Goal: Information Seeking & Learning: Learn about a topic

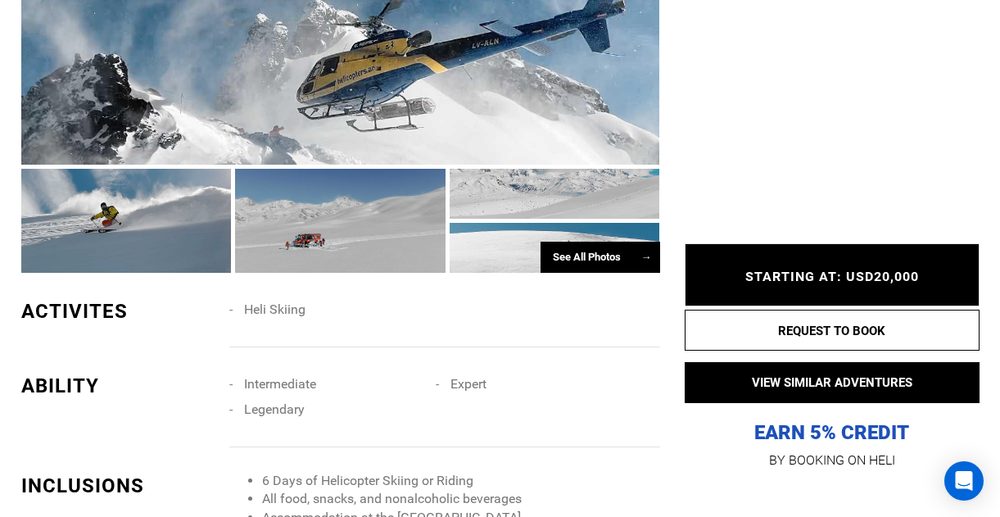
scroll to position [1102, 0]
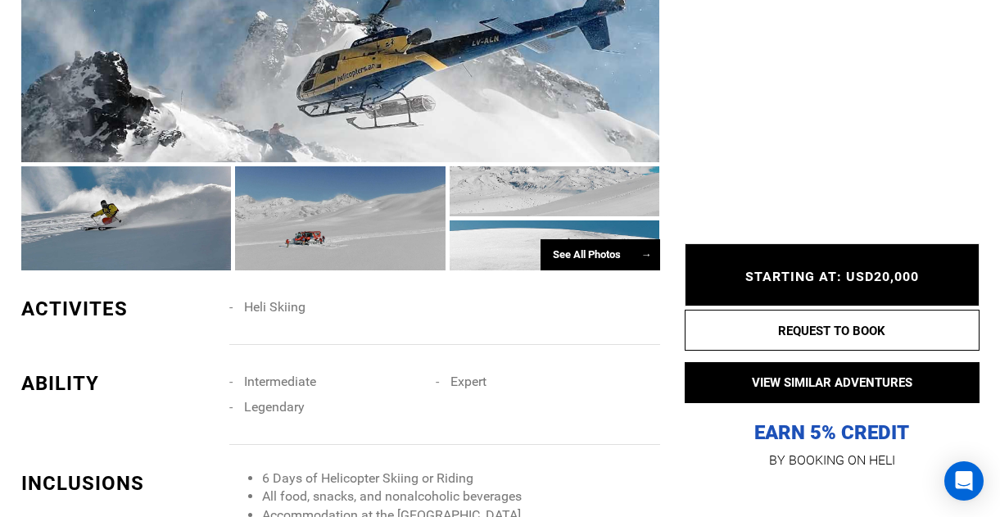
click at [592, 246] on div "See All Photos →" at bounding box center [601, 255] width 120 height 32
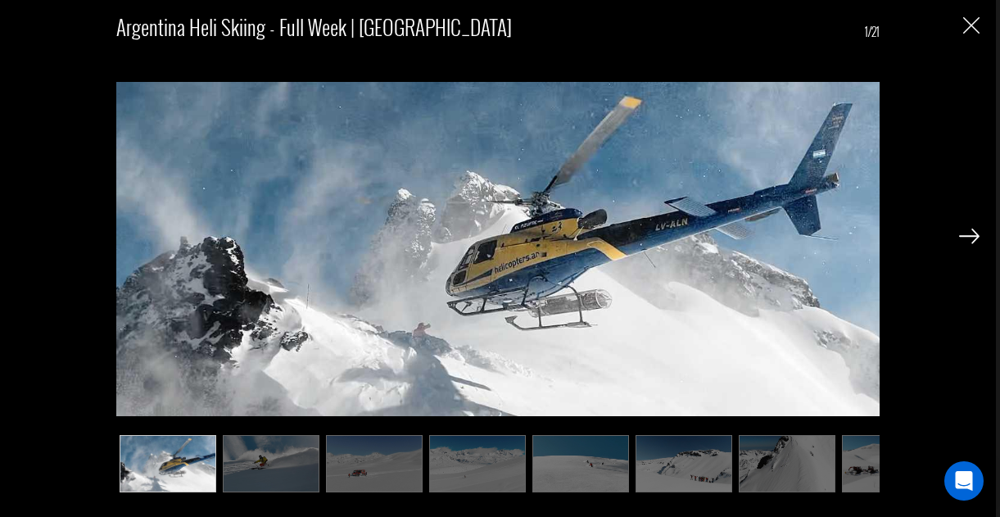
click at [970, 233] on img at bounding box center [969, 236] width 20 height 15
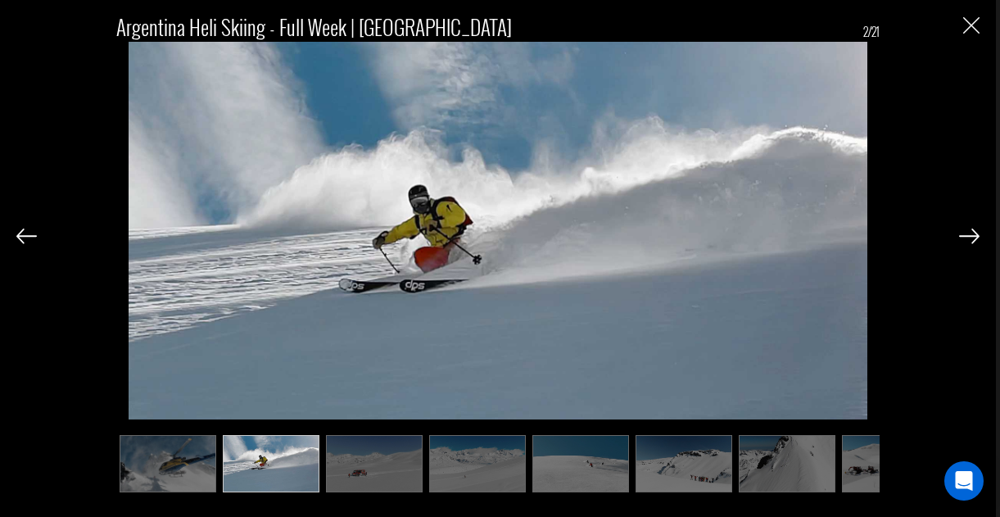
click at [970, 233] on img at bounding box center [969, 236] width 20 height 15
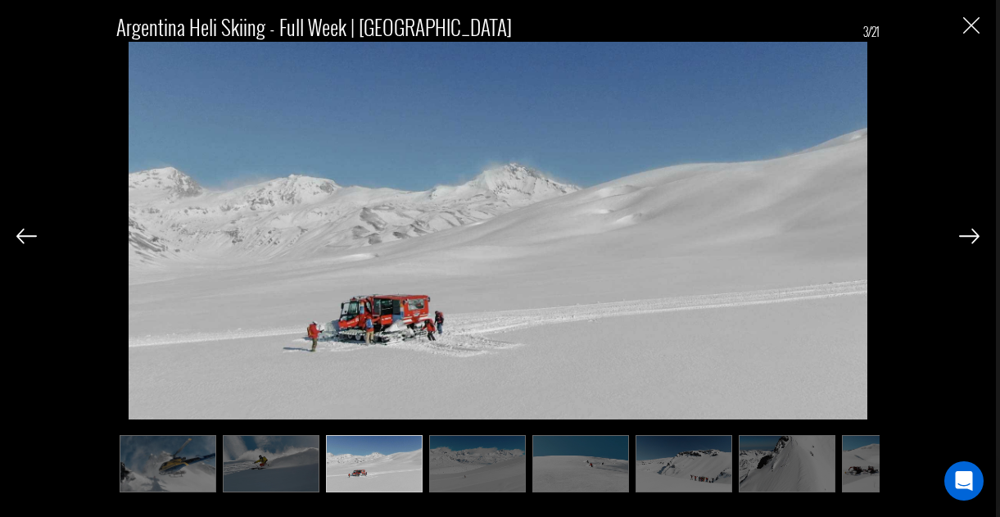
click at [970, 233] on img at bounding box center [969, 236] width 20 height 15
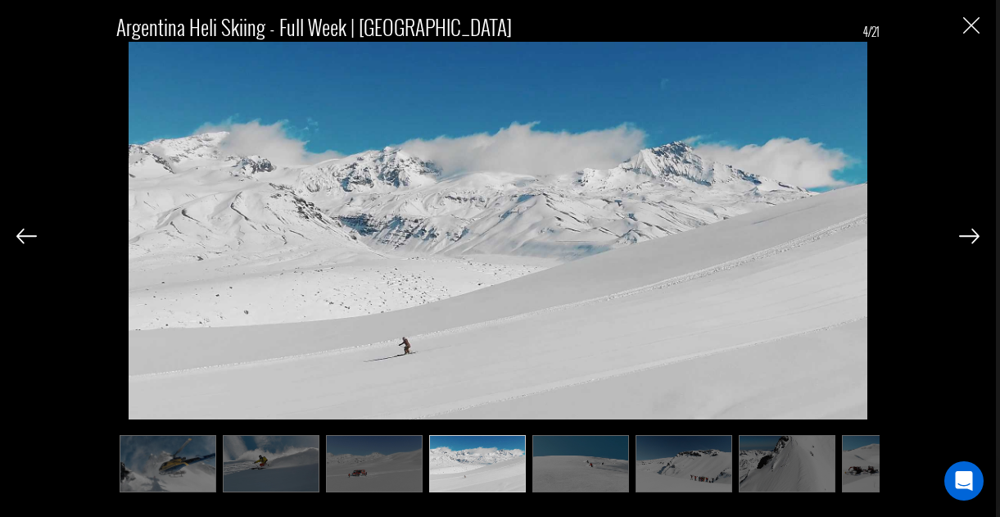
click at [970, 233] on img at bounding box center [969, 236] width 20 height 15
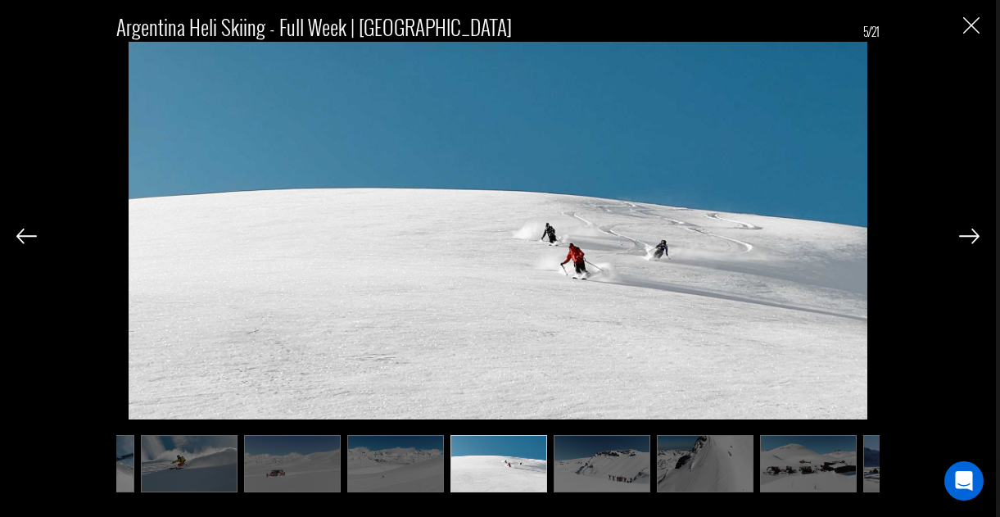
click at [970, 233] on img at bounding box center [969, 236] width 20 height 15
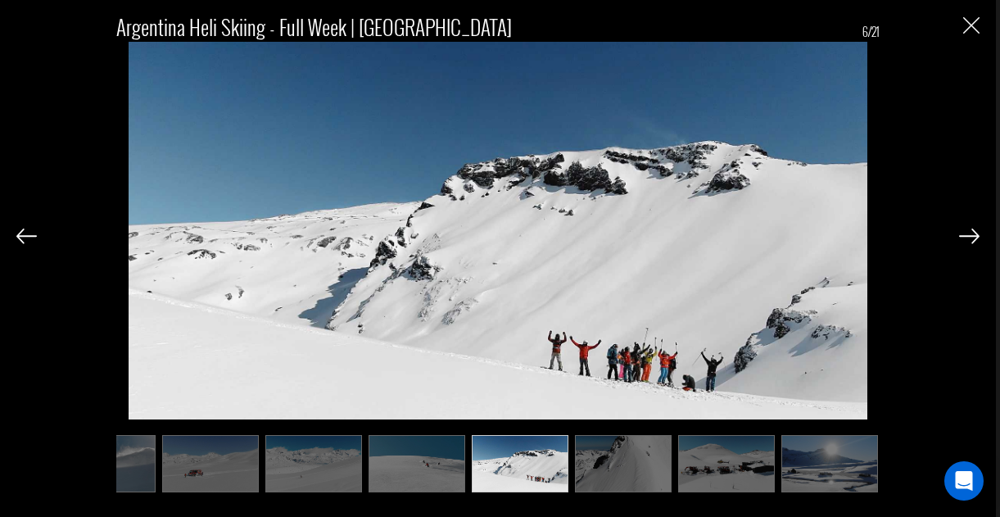
click at [971, 233] on img at bounding box center [969, 236] width 20 height 15
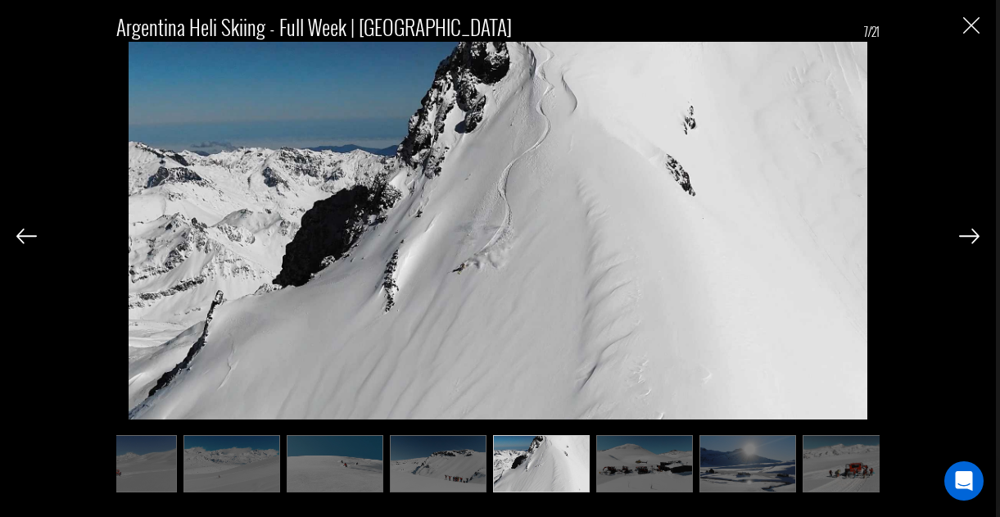
click at [971, 233] on img at bounding box center [969, 236] width 20 height 15
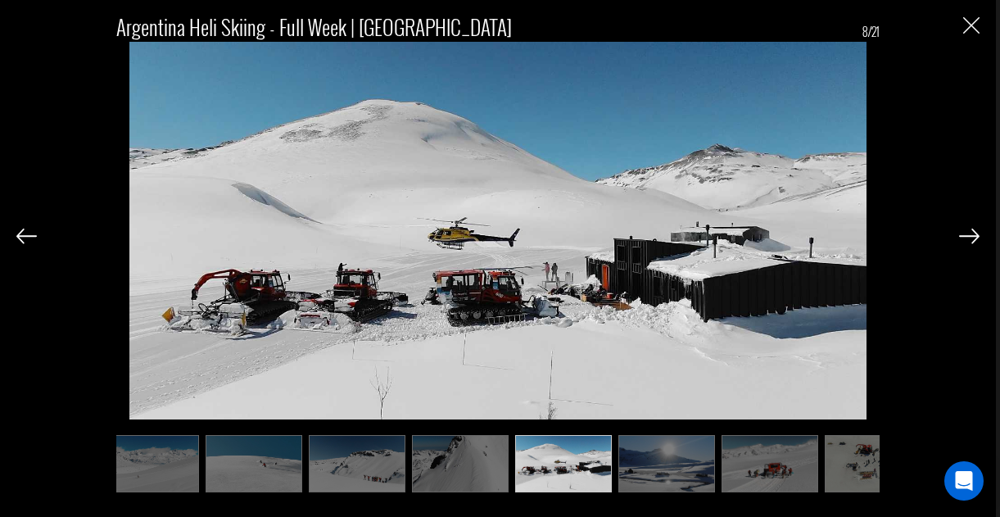
scroll to position [0, 328]
click at [971, 232] on img at bounding box center [969, 236] width 20 height 15
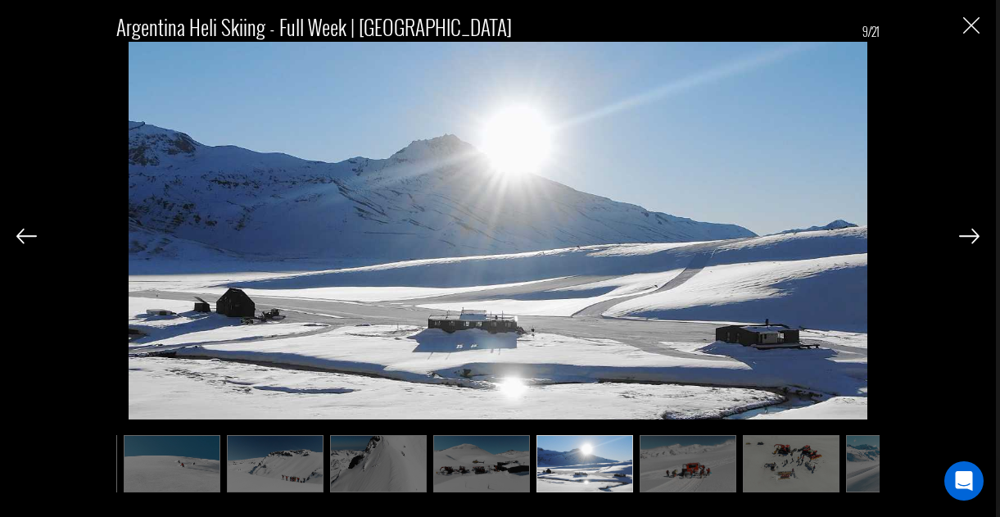
scroll to position [0, 410]
click at [972, 232] on img at bounding box center [969, 236] width 20 height 15
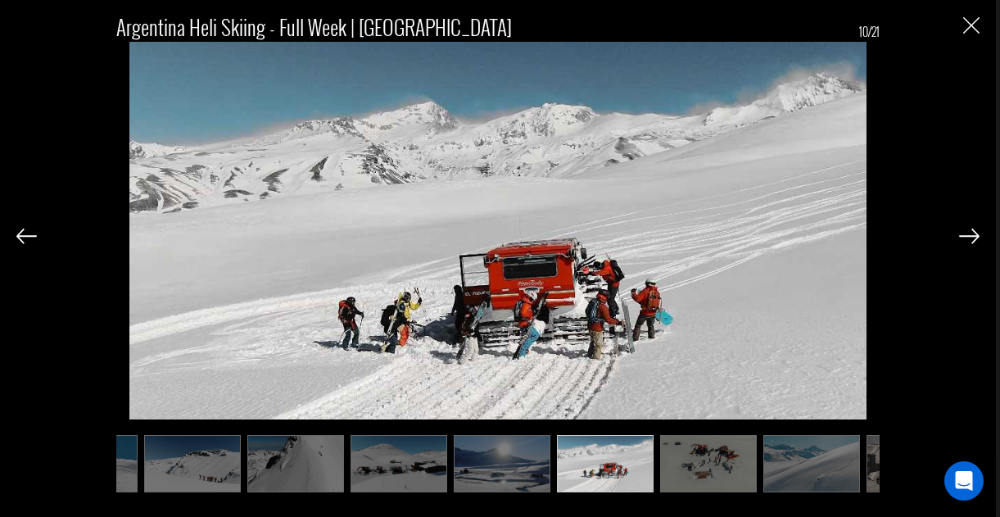
click at [972, 232] on img at bounding box center [969, 236] width 20 height 15
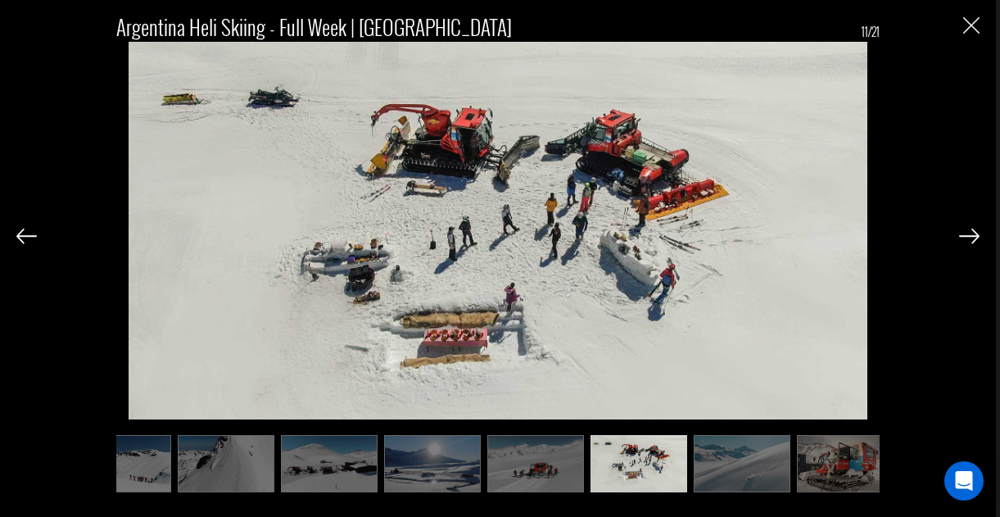
scroll to position [0, 574]
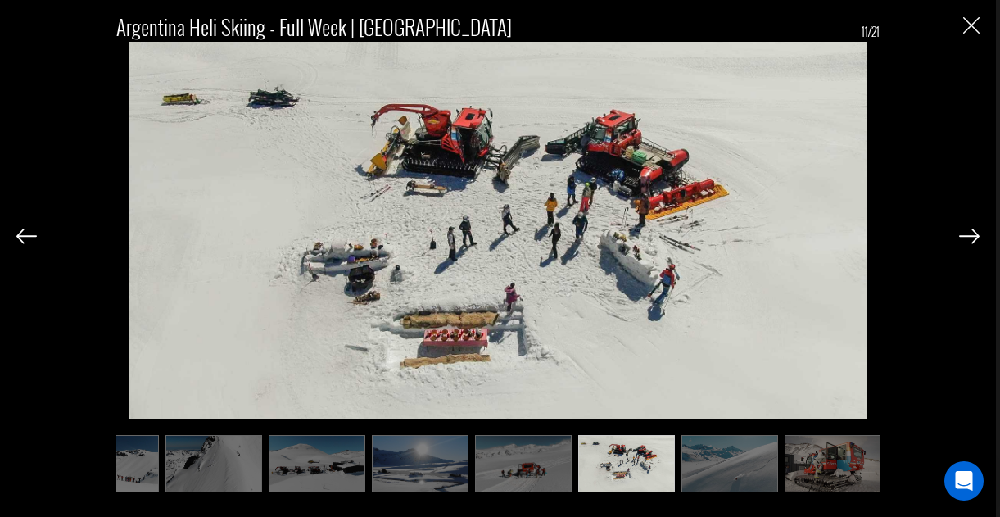
click at [972, 232] on img at bounding box center [969, 236] width 20 height 15
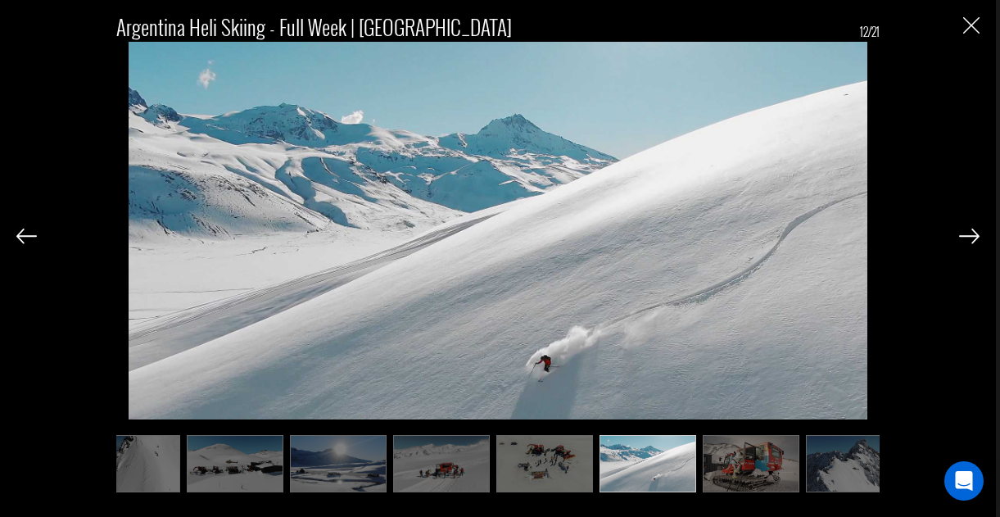
click at [972, 232] on img at bounding box center [969, 236] width 20 height 15
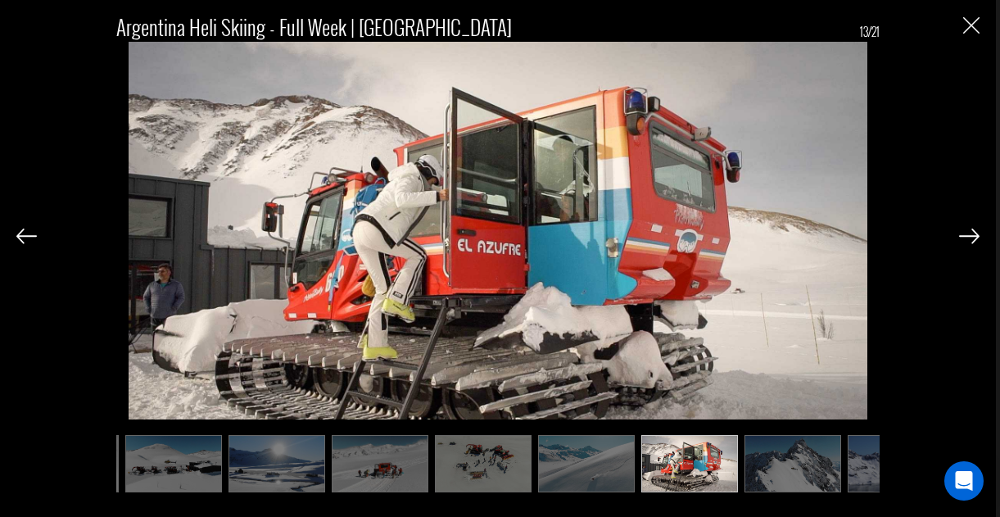
scroll to position [0, 737]
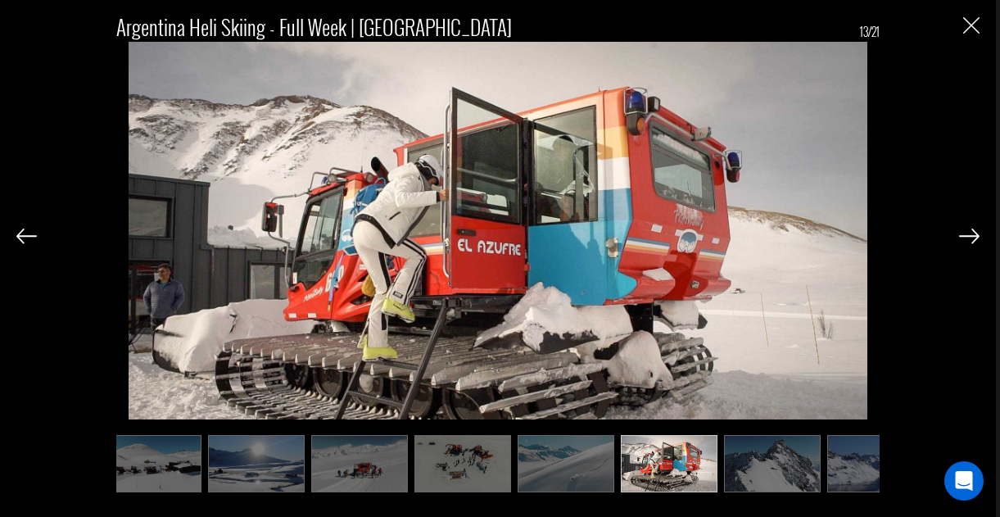
click at [972, 232] on img at bounding box center [969, 236] width 20 height 15
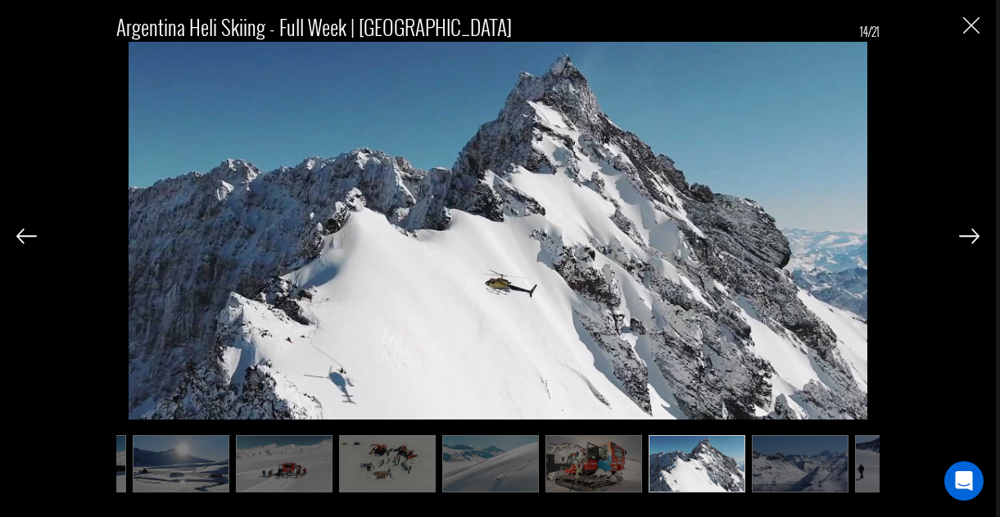
scroll to position [0, 819]
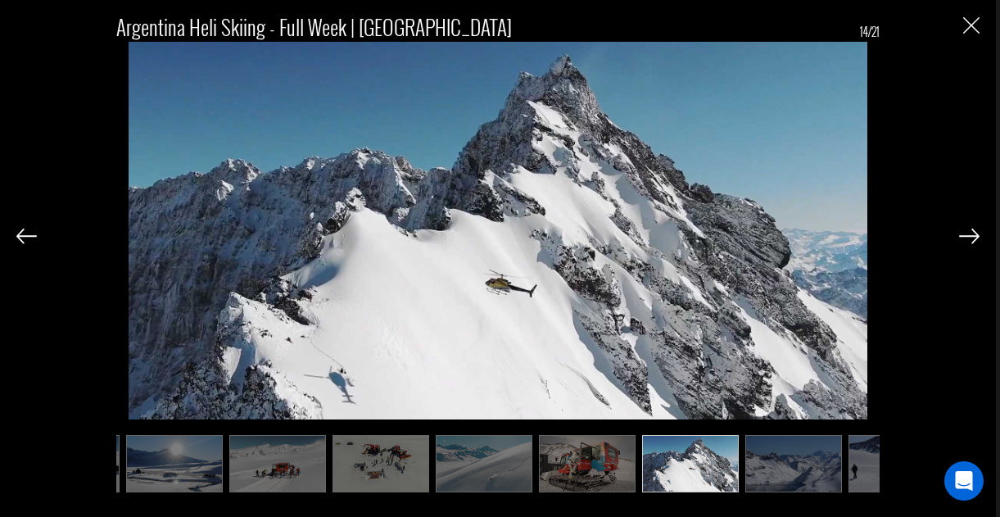
click at [972, 234] on img at bounding box center [969, 236] width 20 height 15
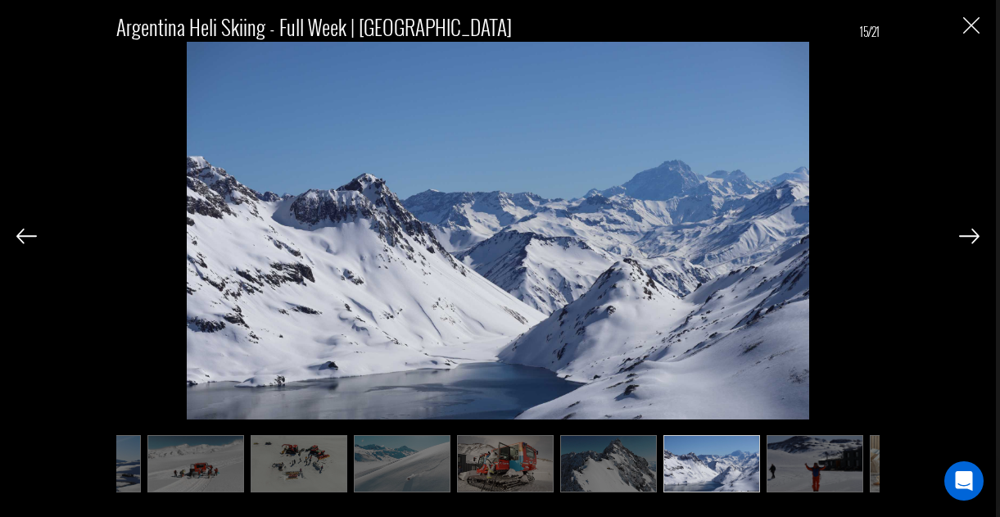
click at [972, 234] on img at bounding box center [969, 236] width 20 height 15
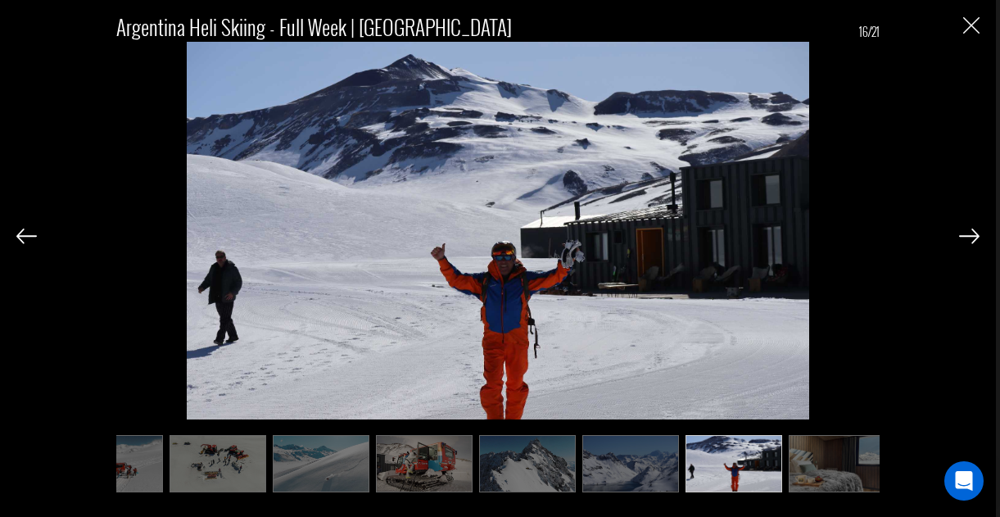
scroll to position [0, 983]
click at [972, 234] on img at bounding box center [969, 236] width 20 height 15
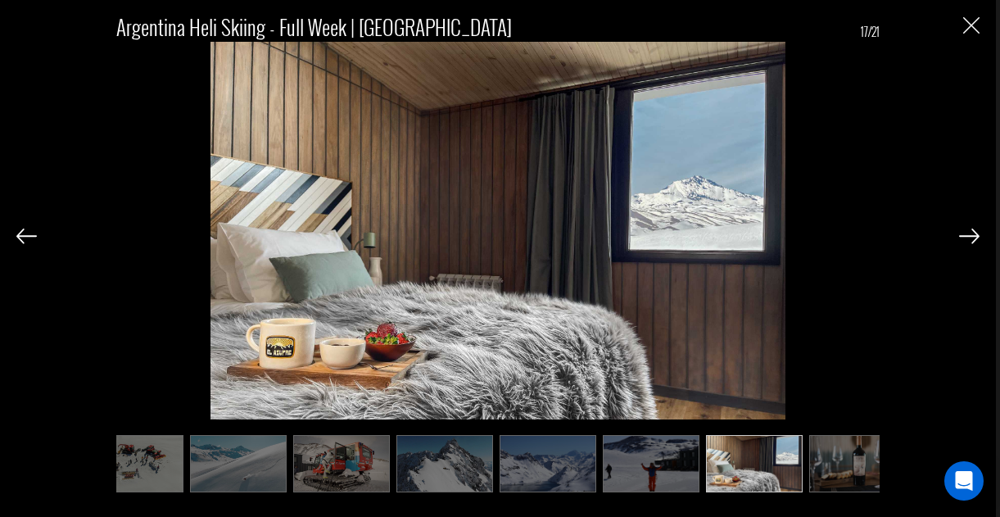
click at [972, 234] on img at bounding box center [969, 236] width 20 height 15
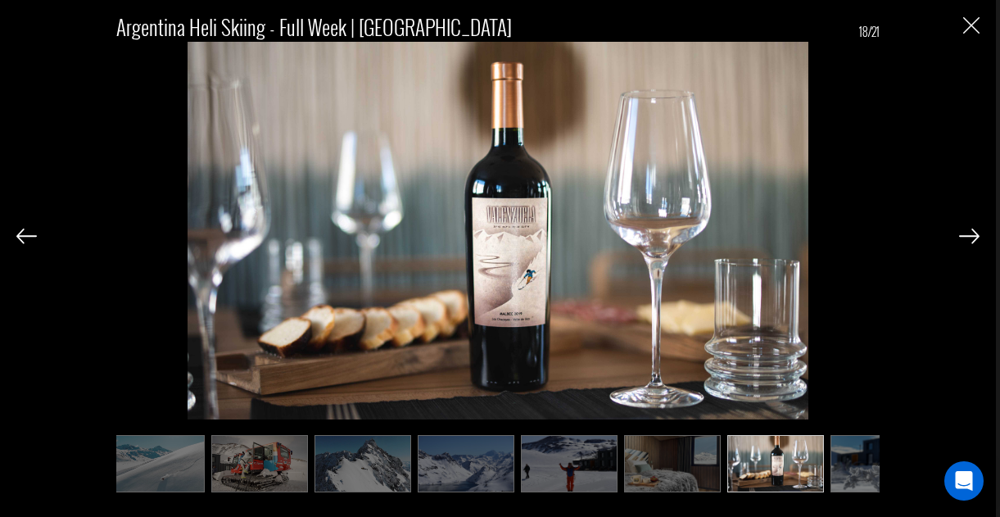
click at [972, 234] on img at bounding box center [969, 236] width 20 height 15
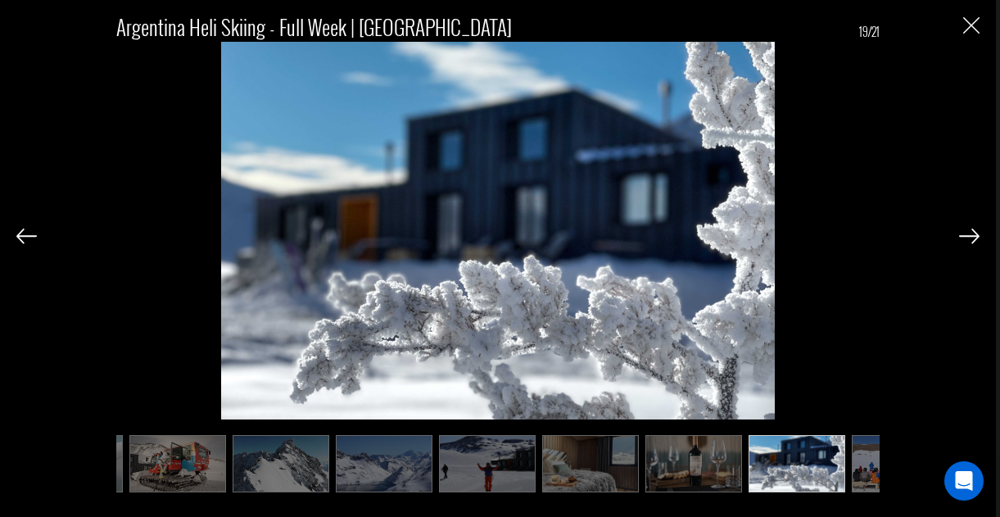
click at [972, 234] on img at bounding box center [969, 236] width 20 height 15
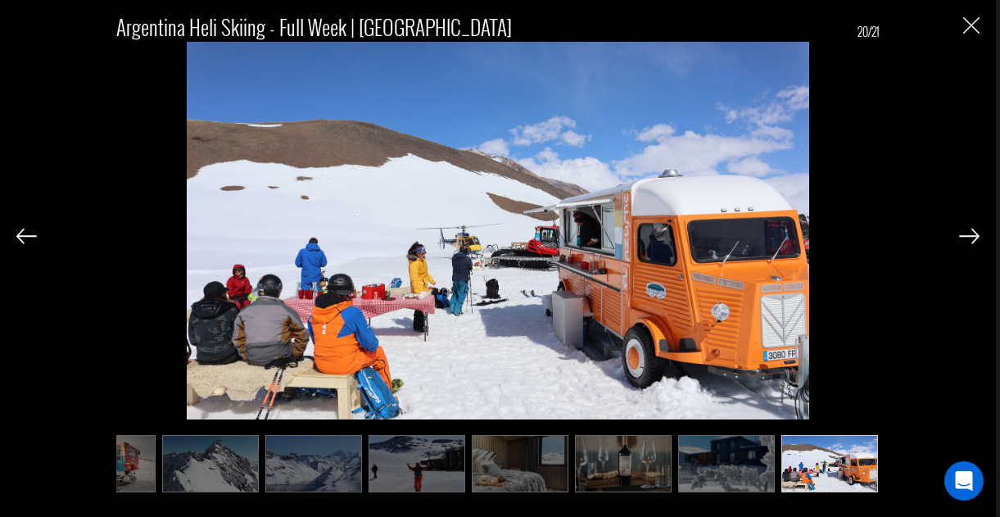
scroll to position [0, 1311]
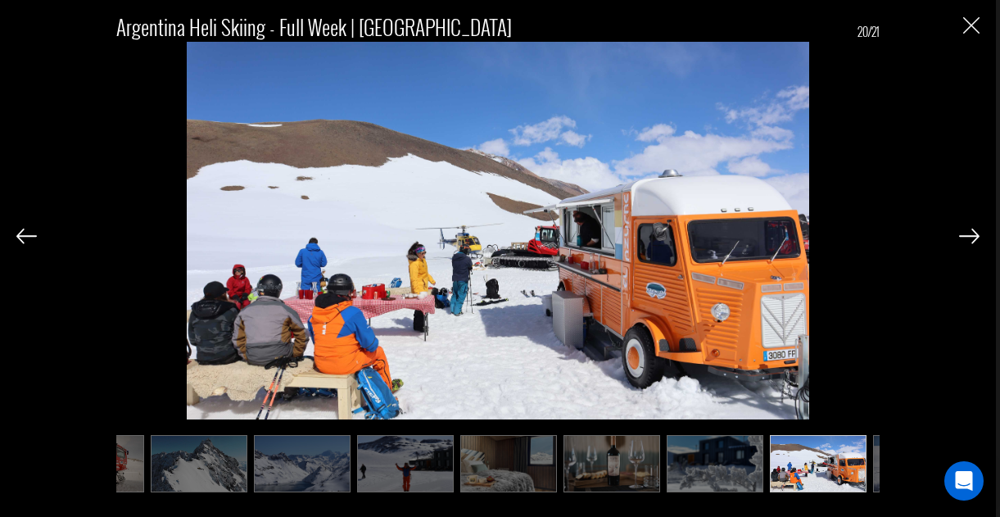
click at [972, 236] on img at bounding box center [969, 236] width 20 height 15
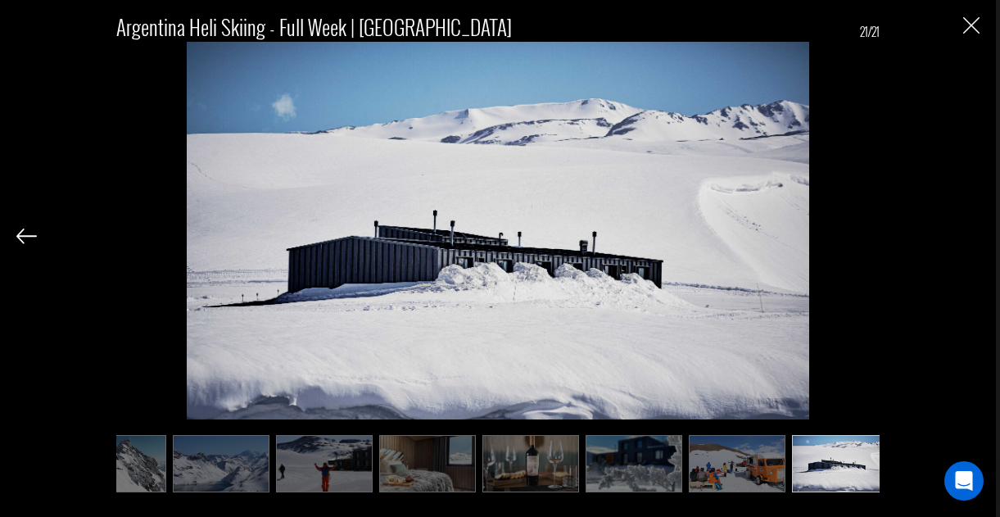
scroll to position [0, 1393]
click at [972, 236] on div "Argentina Heli Skiing - Full Week | [GEOGRAPHIC_DATA] 21/21" at bounding box center [498, 245] width 964 height 491
click at [973, 23] on img "Close" at bounding box center [972, 25] width 16 height 16
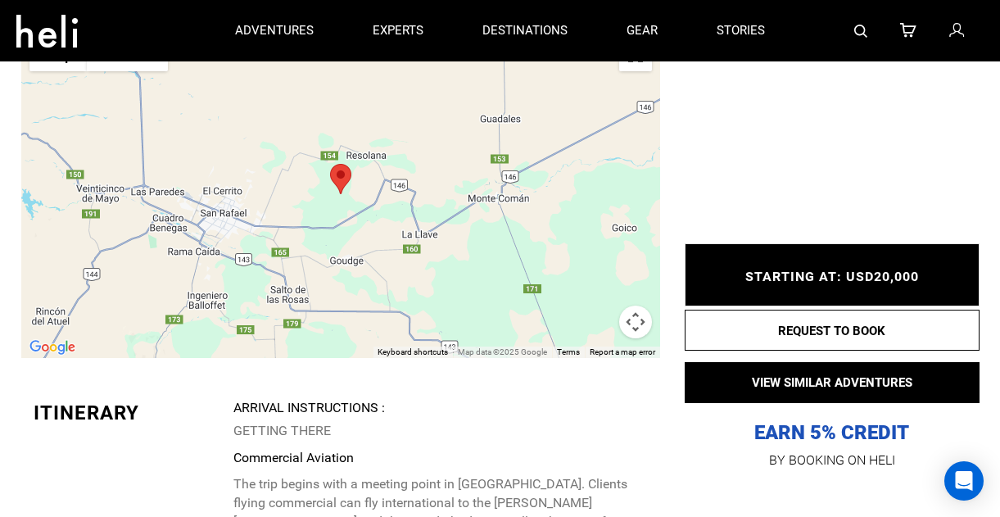
scroll to position [3394, 0]
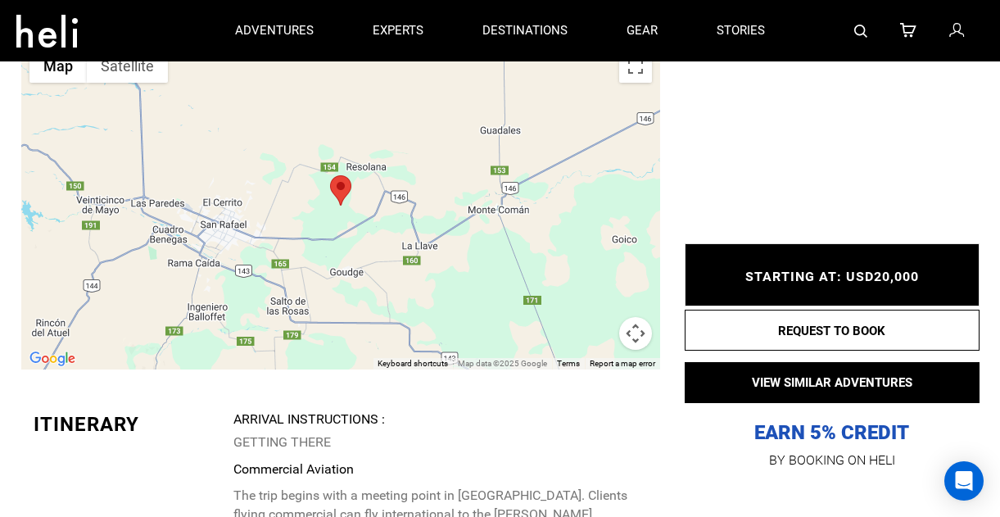
click at [636, 317] on button "Map camera controls" at bounding box center [635, 333] width 33 height 33
click at [594, 235] on button "Zoom in" at bounding box center [594, 251] width 33 height 33
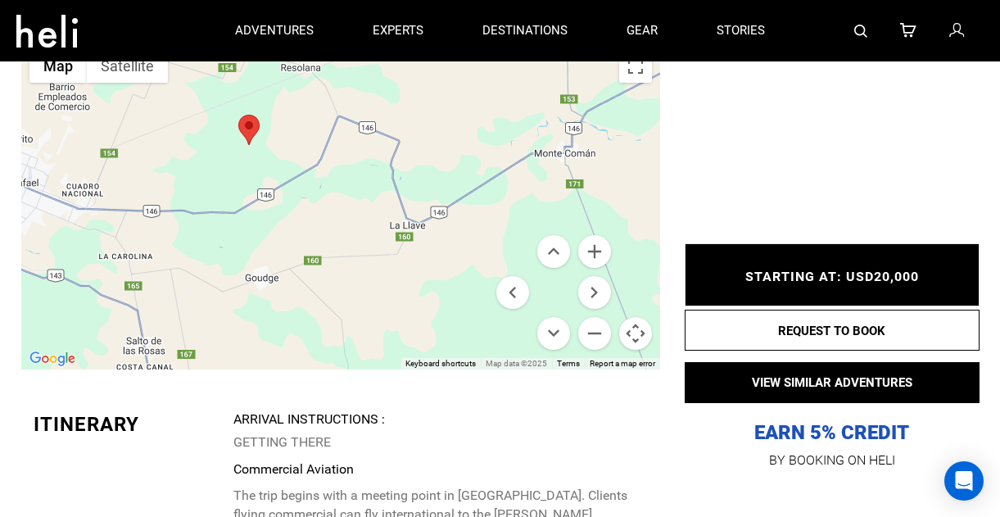
drag, startPoint x: 426, startPoint y: 228, endPoint x: 334, endPoint y: 170, distance: 108.6
click at [334, 170] on div at bounding box center [340, 206] width 639 height 328
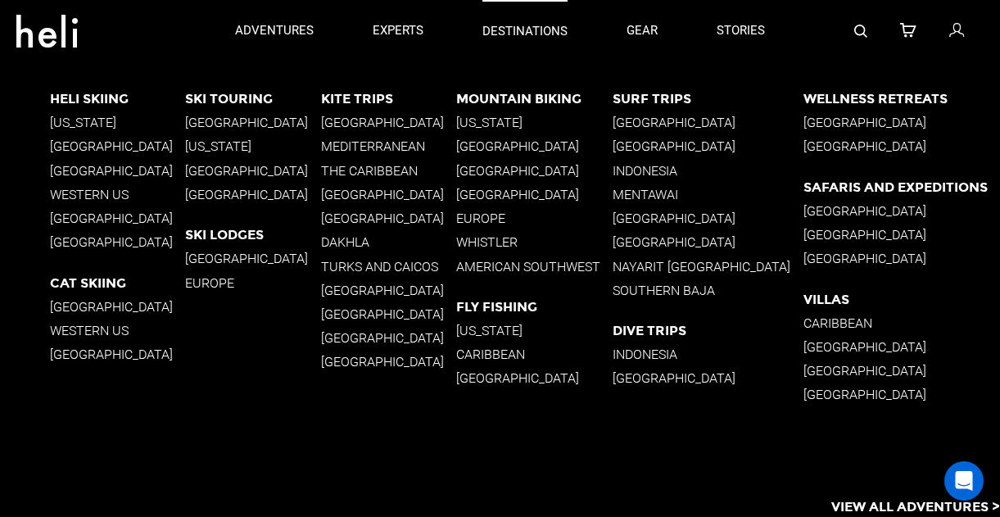
drag, startPoint x: 351, startPoint y: 292, endPoint x: 489, endPoint y: 18, distance: 307.0
